Goal: Information Seeking & Learning: Understand process/instructions

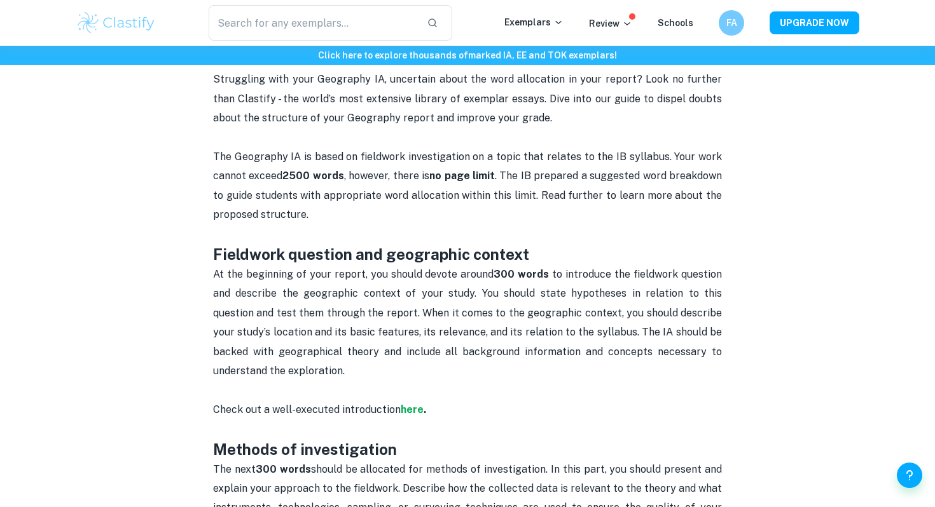
scroll to position [495, 0]
click at [354, 287] on span "to introduce the fieldwork question and describe the geographic context of your…" at bounding box center [468, 322] width 511 height 109
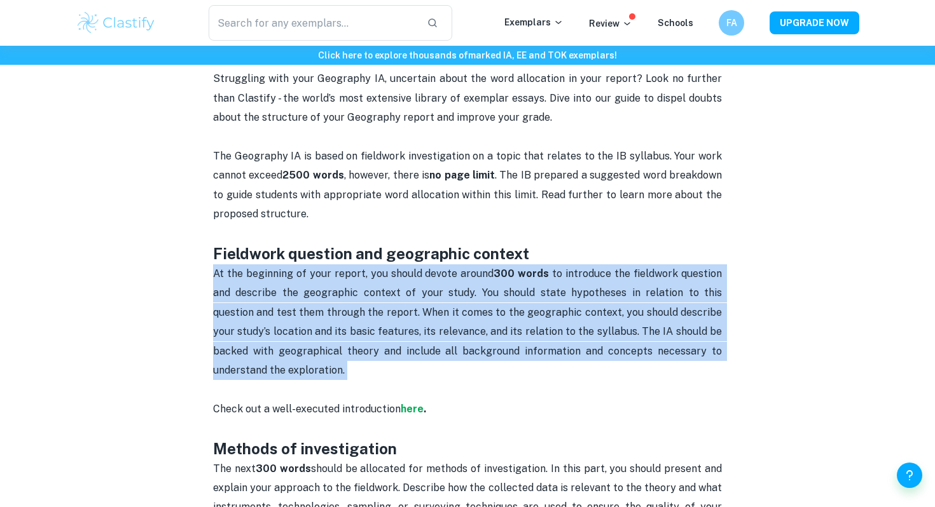
click at [354, 287] on span "to introduce the fieldwork question and describe the geographic context of your…" at bounding box center [468, 322] width 511 height 109
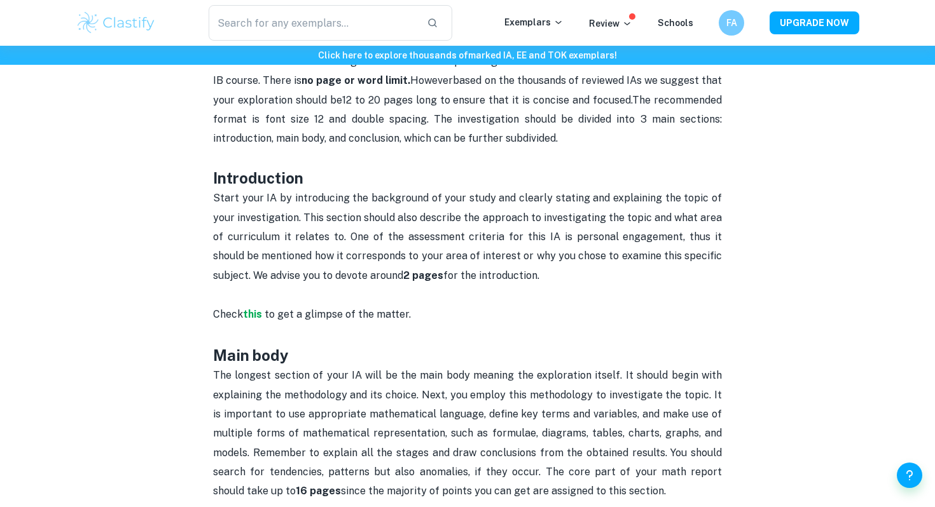
scroll to position [479, 0]
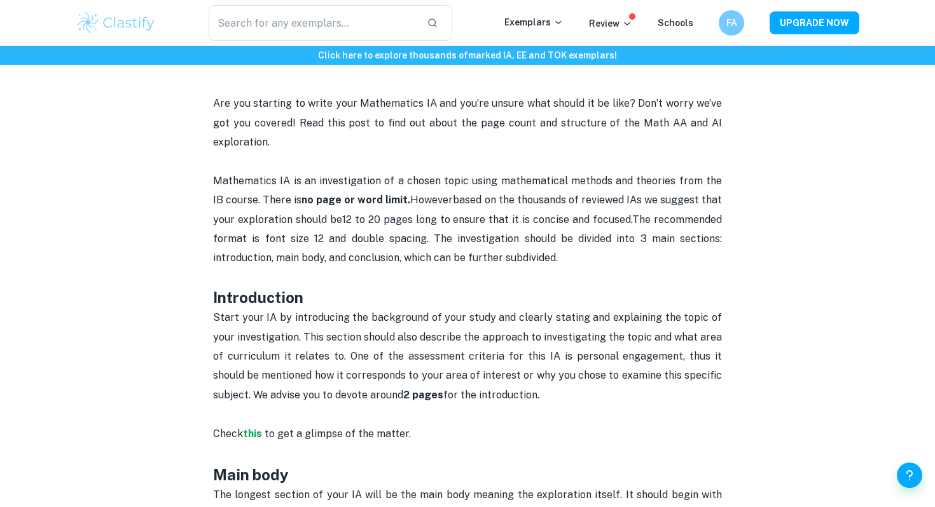
click at [359, 200] on strong "no page or word limit." at bounding box center [355, 200] width 109 height 12
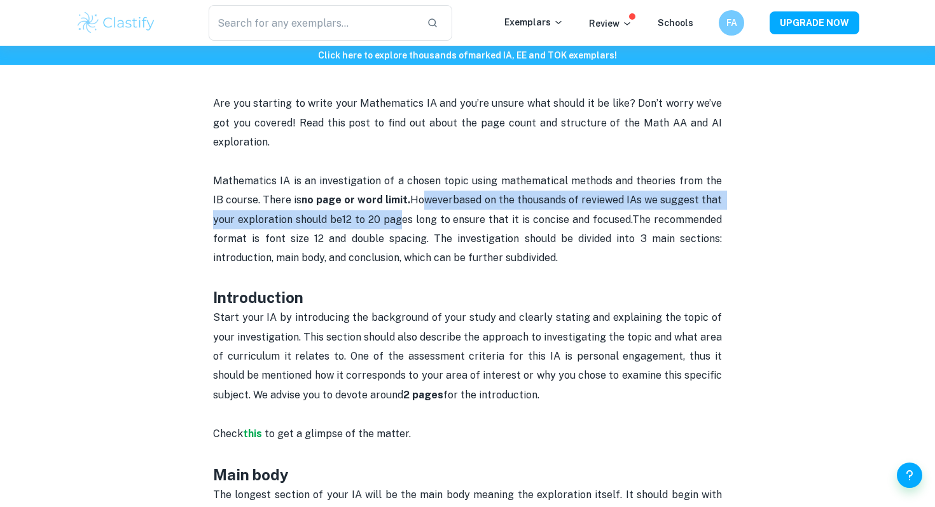
drag, startPoint x: 418, startPoint y: 199, endPoint x: 402, endPoint y: 217, distance: 23.9
click at [402, 217] on p "Mathematics IA is an investigation of a chosen topic using mathematical methods…" at bounding box center [467, 230] width 509 height 116
click at [402, 217] on span "12 to 20 pages long to ensure that it is concise and focused." at bounding box center [487, 220] width 290 height 12
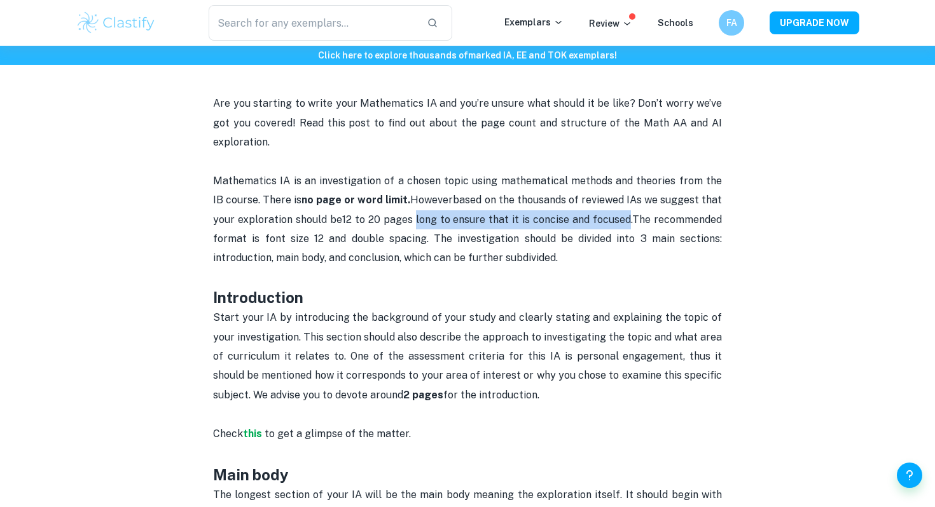
drag, startPoint x: 416, startPoint y: 217, endPoint x: 626, endPoint y: 216, distance: 210.5
click at [626, 216] on span "12 to 20 pages long to ensure that it is concise and focused." at bounding box center [487, 220] width 290 height 12
click at [635, 214] on p "Mathematics IA is an investigation of a chosen topic using mathematical methods…" at bounding box center [467, 230] width 509 height 116
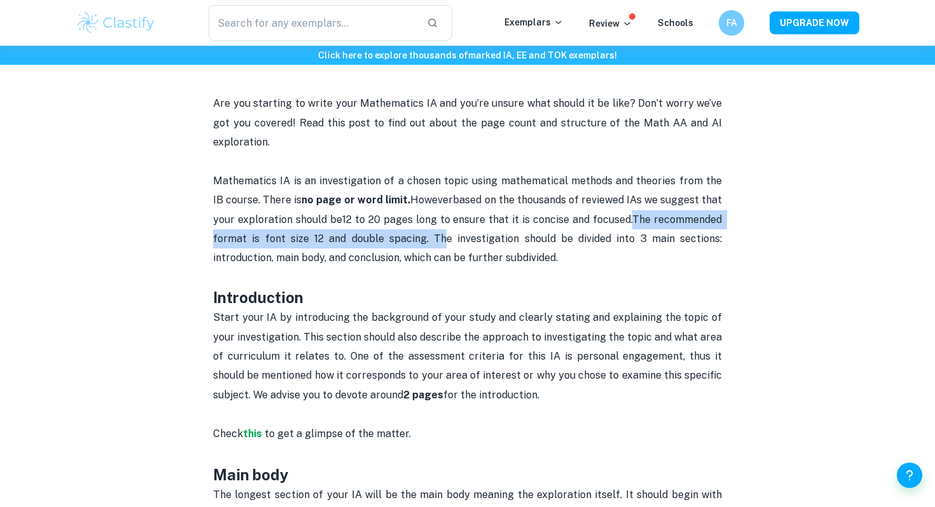
drag, startPoint x: 635, startPoint y: 219, endPoint x: 443, endPoint y: 245, distance: 193.8
click at [443, 245] on p "Mathematics IA is an investigation of a chosen topic using mathematical methods…" at bounding box center [467, 230] width 509 height 116
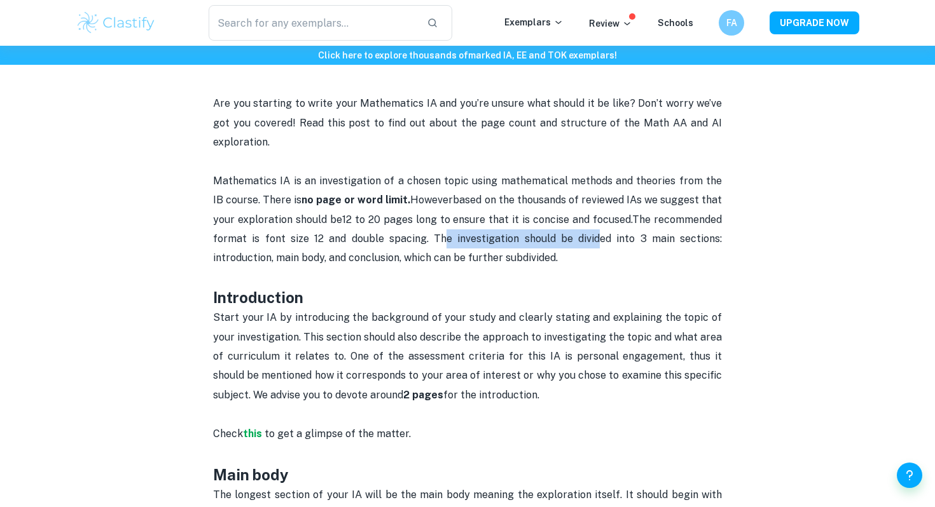
drag, startPoint x: 443, startPoint y: 245, endPoint x: 601, endPoint y: 247, distance: 157.7
click at [601, 248] on p "Mathematics IA is an investigation of a chosen topic using mathematical methods…" at bounding box center [467, 230] width 509 height 116
click at [601, 247] on p "Mathematics IA is an investigation of a chosen topic using mathematical methods…" at bounding box center [467, 230] width 509 height 116
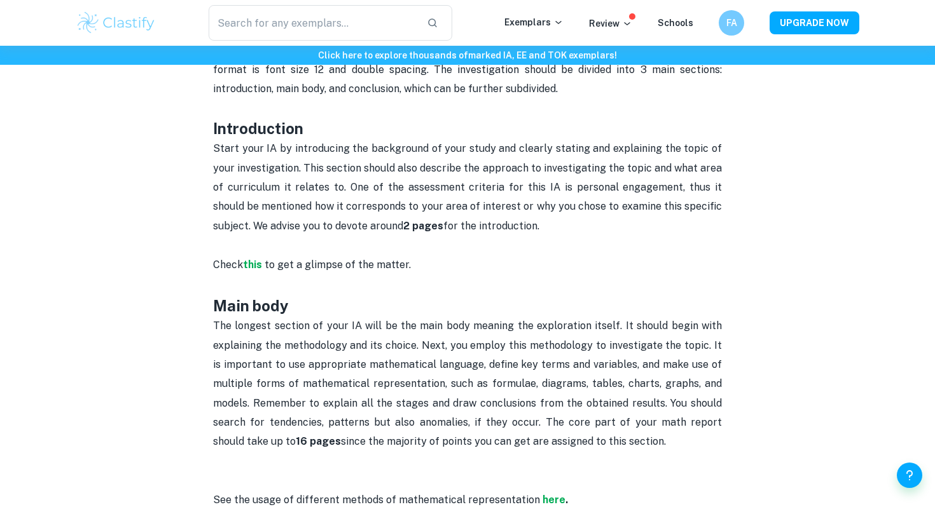
scroll to position [366, 0]
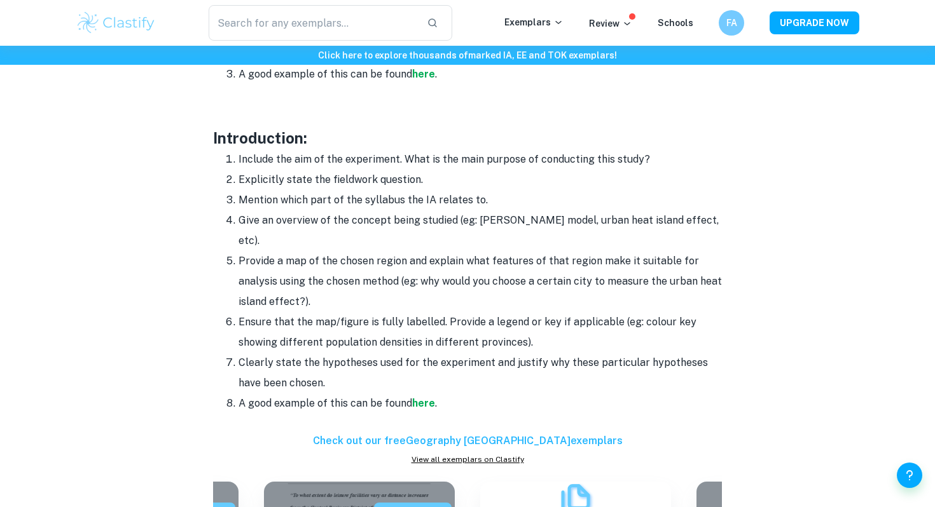
scroll to position [1026, 0]
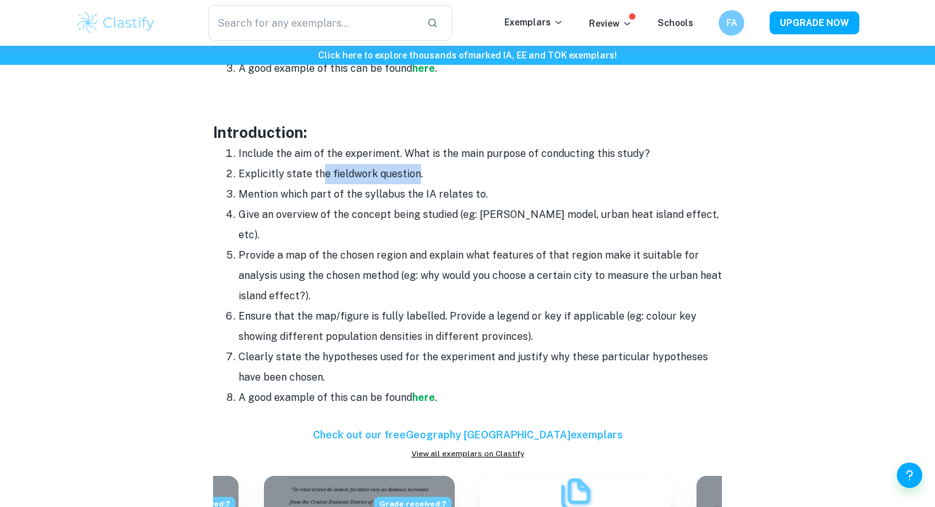
drag, startPoint x: 415, startPoint y: 183, endPoint x: 322, endPoint y: 181, distance: 93.5
click at [322, 181] on li "Explicitly state the fieldwork question." at bounding box center [479, 174] width 483 height 20
click at [322, 196] on li "Mention which part of the syllabus the IA relates to." at bounding box center [479, 194] width 483 height 20
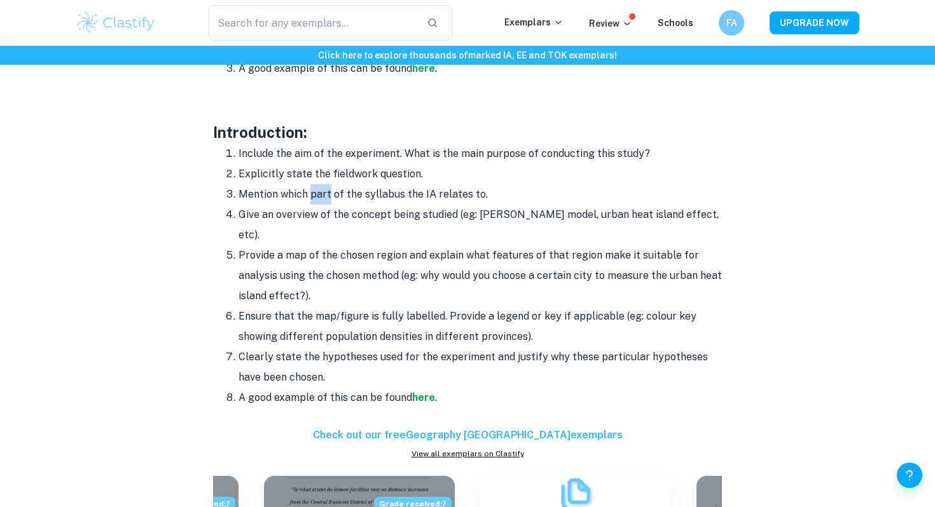
click at [322, 196] on li "Mention which part of the syllabus the IA relates to." at bounding box center [479, 194] width 483 height 20
click at [326, 215] on li "Give an overview of the concept being studied (eg: [PERSON_NAME] model, urban h…" at bounding box center [479, 225] width 483 height 41
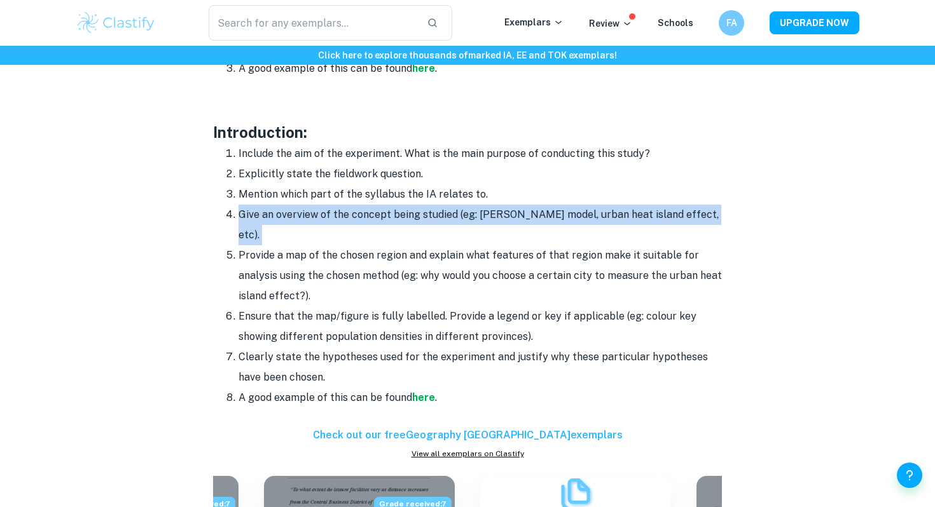
click at [326, 215] on li "Give an overview of the concept being studied (eg: [PERSON_NAME] model, urban h…" at bounding box center [479, 225] width 483 height 41
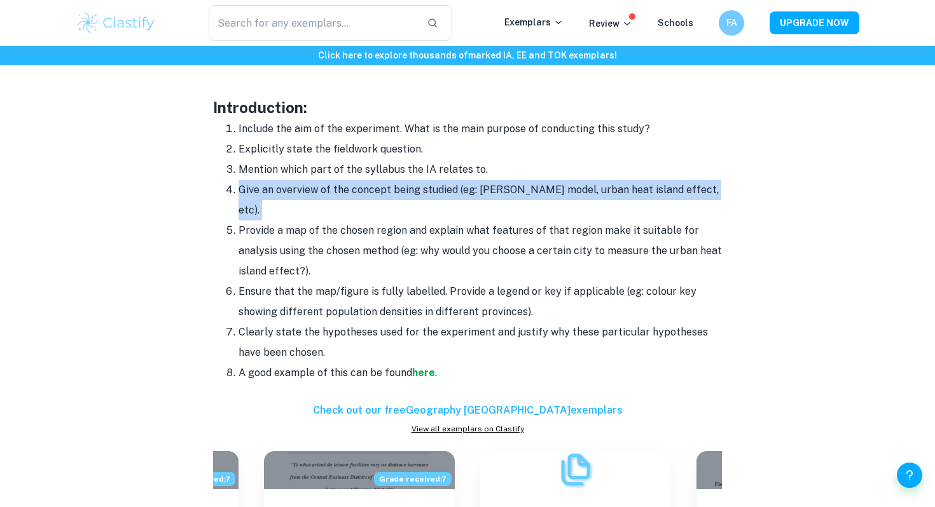
scroll to position [1056, 0]
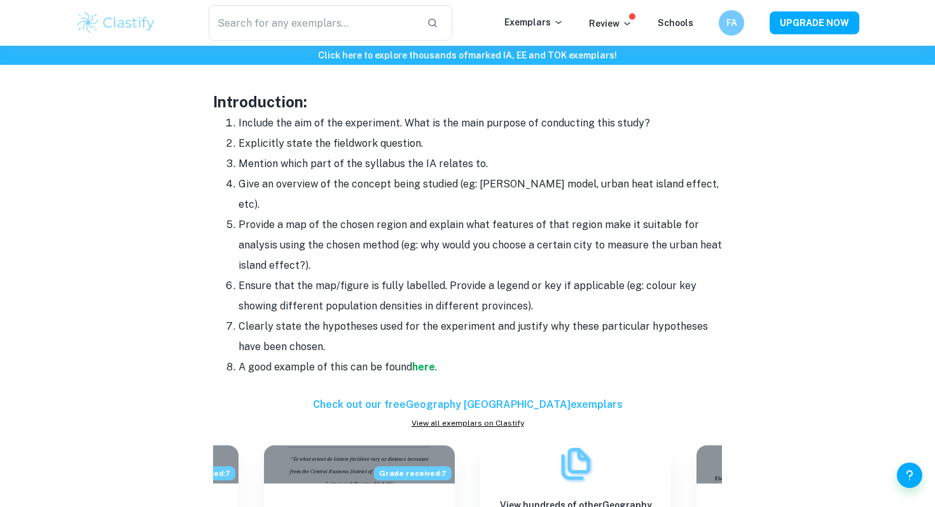
click at [326, 215] on li "Provide a map of the chosen region and explain what features of that region mak…" at bounding box center [479, 245] width 483 height 61
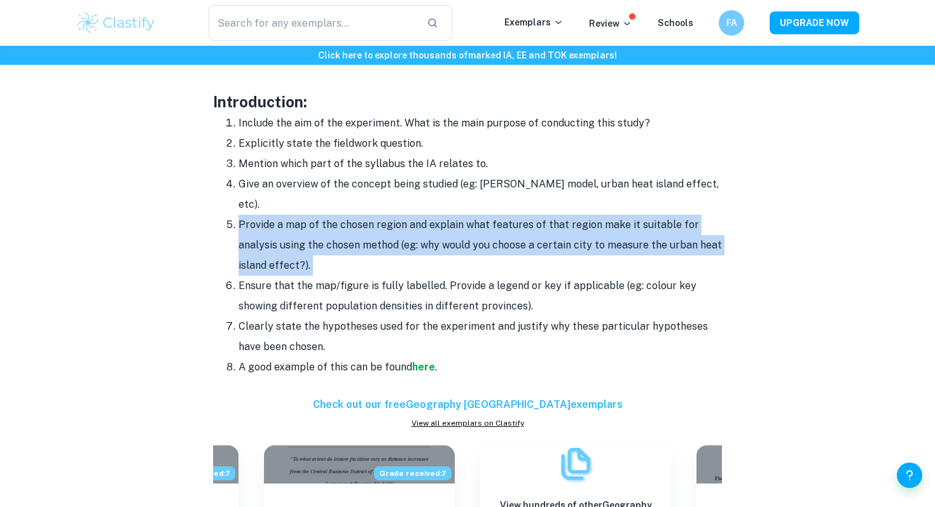
click at [326, 215] on li "Provide a map of the chosen region and explain what features of that region mak…" at bounding box center [479, 245] width 483 height 61
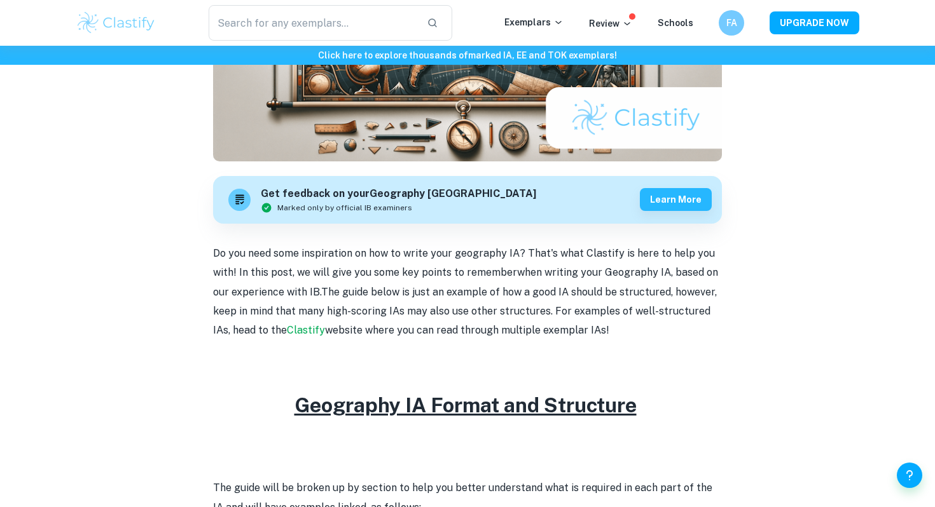
scroll to position [305, 0]
